Goal: Find contact information: Find contact information

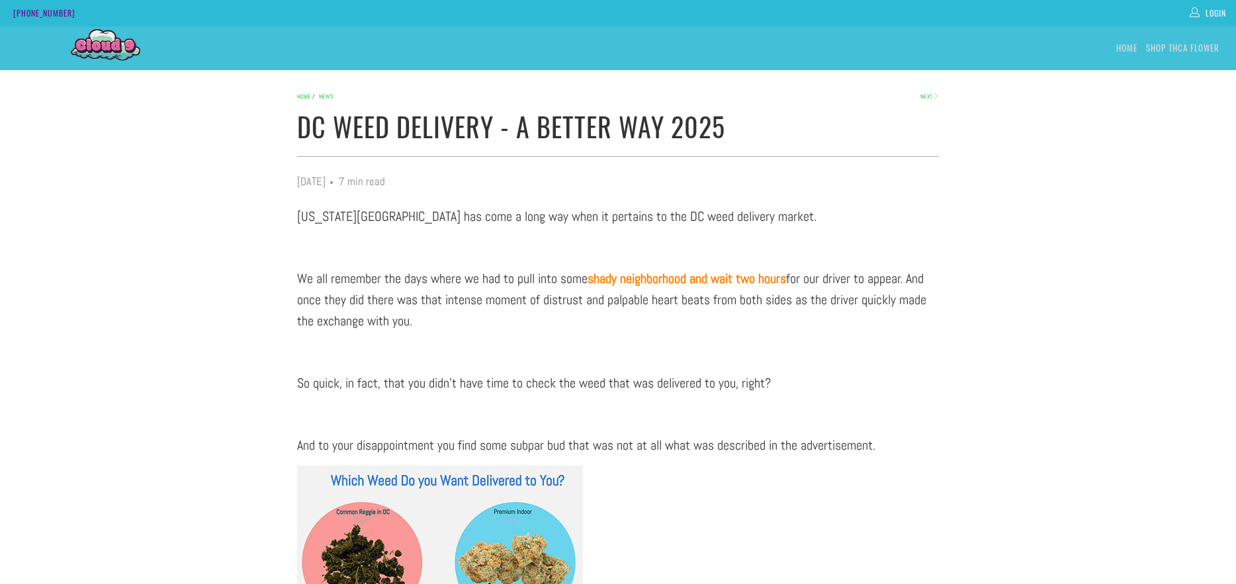
drag, startPoint x: 52, startPoint y: 13, endPoint x: 97, endPoint y: 12, distance: 45.0
drag, startPoint x: 97, startPoint y: 12, endPoint x: 10, endPoint y: 15, distance: 87.4
click at [10, 15] on div "[PHONE_NUMBER] Login" at bounding box center [618, 13] width 1236 height 26
copy link "[PHONE_NUMBER]"
